Goal: Book appointment/travel/reservation

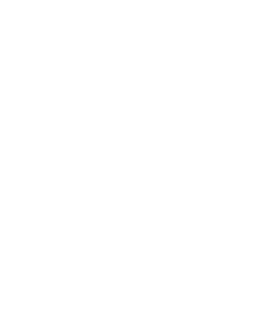
scroll to position [177, 0]
click at [254, 238] on icon at bounding box center [253, 241] width 6 height 6
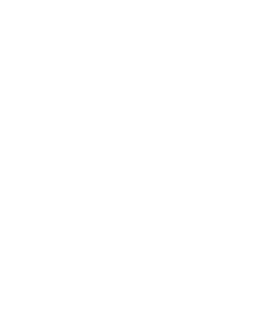
scroll to position [319, 0]
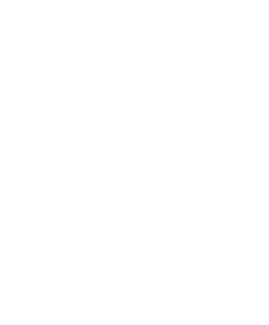
click at [253, 93] on div "Von der Sonne geküsst: das Skigebiet [GEOGRAPHIC_DATA]" at bounding box center [134, 100] width 243 height 15
click at [251, 78] on icon at bounding box center [253, 81] width 6 height 6
click at [46, 200] on span "Familienhotel finden" at bounding box center [41, 203] width 54 height 6
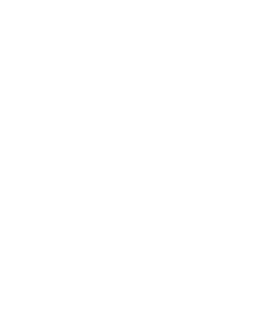
click at [256, 96] on icon at bounding box center [256, 101] width 14 height 11
click at [196, 215] on h4 "linara mountain family stay ***" at bounding box center [196, 219] width 105 height 8
